Goal: Information Seeking & Learning: Find specific fact

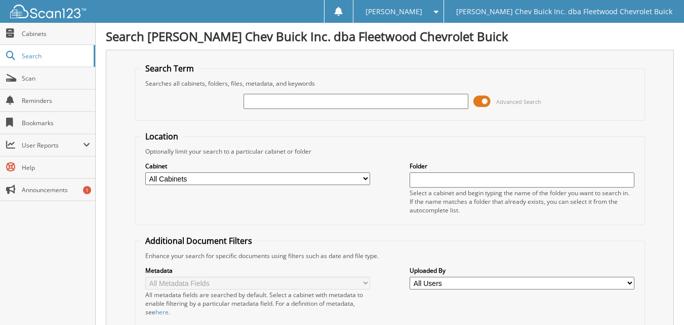
click at [273, 101] on input "text" at bounding box center [356, 101] width 225 height 15
type input "[PERSON_NAME]"
click at [350, 179] on select "All Cabinets DEAL JACKETS HARD COPIES NEW VEH INVOICES TITLE APPS Needs Filing" at bounding box center [257, 178] width 225 height 13
select select "10316"
click at [145, 172] on select "All Cabinets DEAL JACKETS HARD COPIES NEW VEH INVOICES TITLE APPS Needs Filing" at bounding box center [257, 178] width 225 height 13
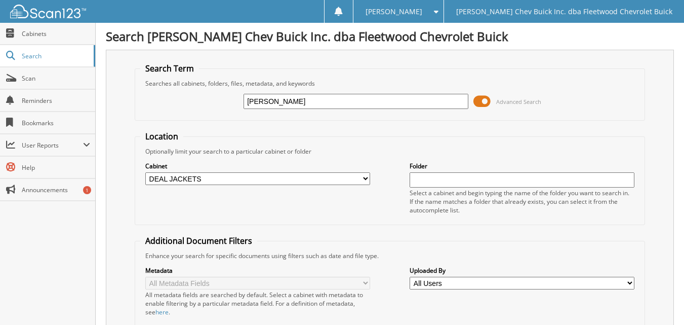
click at [118, 238] on div "Search Term Searches all cabinets, folders, files, metadata, and keywords [PERS…" at bounding box center [390, 248] width 568 height 397
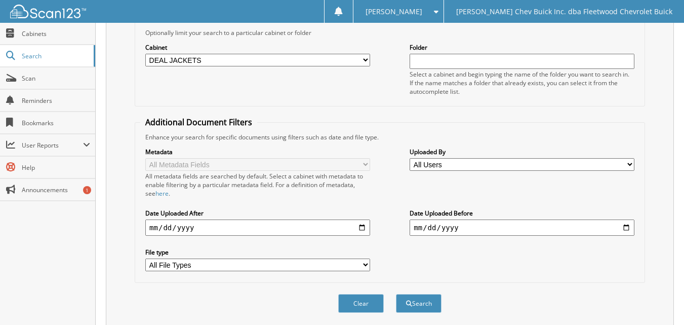
scroll to position [152, 0]
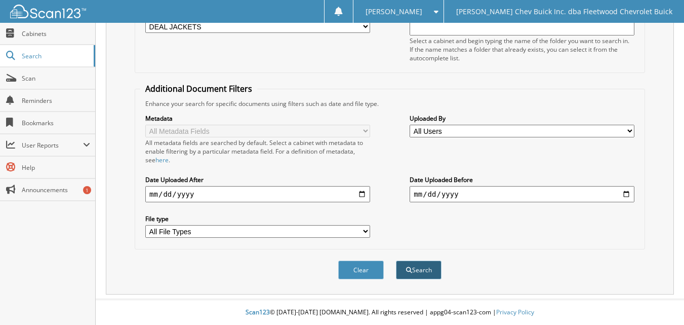
click at [428, 269] on button "Search" at bounding box center [419, 269] width 46 height 19
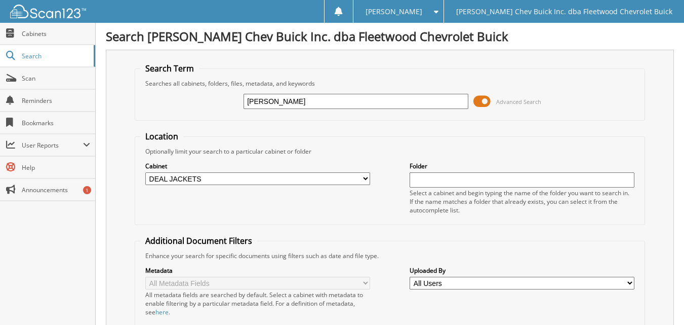
click at [107, 237] on div "Search Term Searches all cabinets, folders, files, metadata, and keywords [PERS…" at bounding box center [390, 248] width 568 height 397
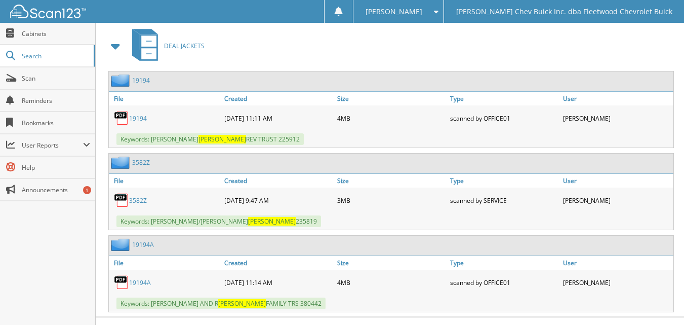
scroll to position [479, 0]
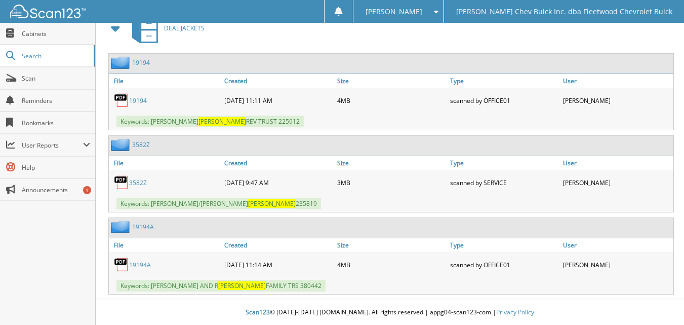
click at [139, 101] on link "19194" at bounding box center [138, 100] width 18 height 9
